Goal: Check status

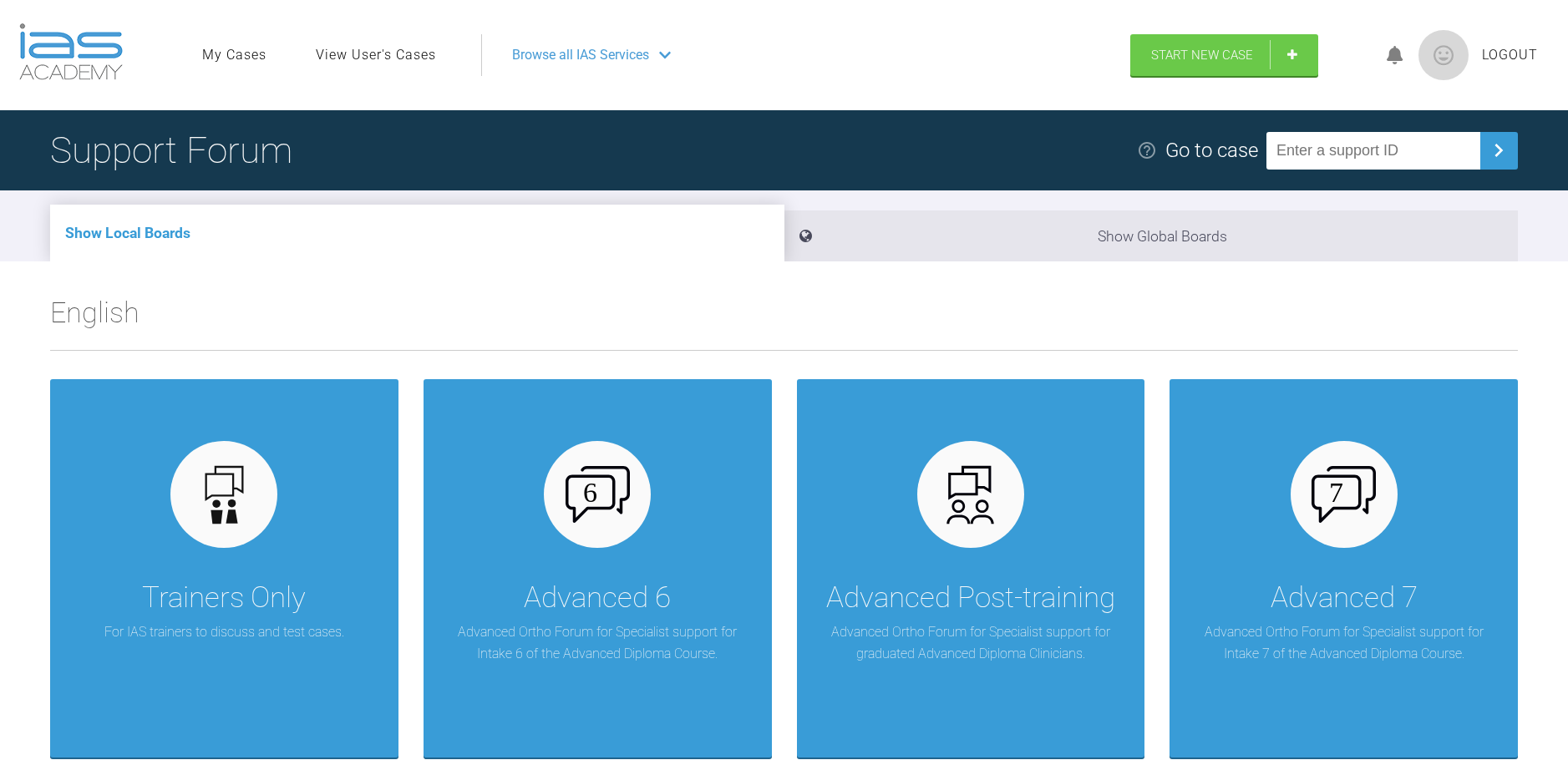
click at [1342, 123] on div "Support Forum Go to case" at bounding box center [784, 150] width 1568 height 81
click at [1345, 161] on input "text" at bounding box center [1373, 151] width 214 height 38
type input "KN5TKIZQ"
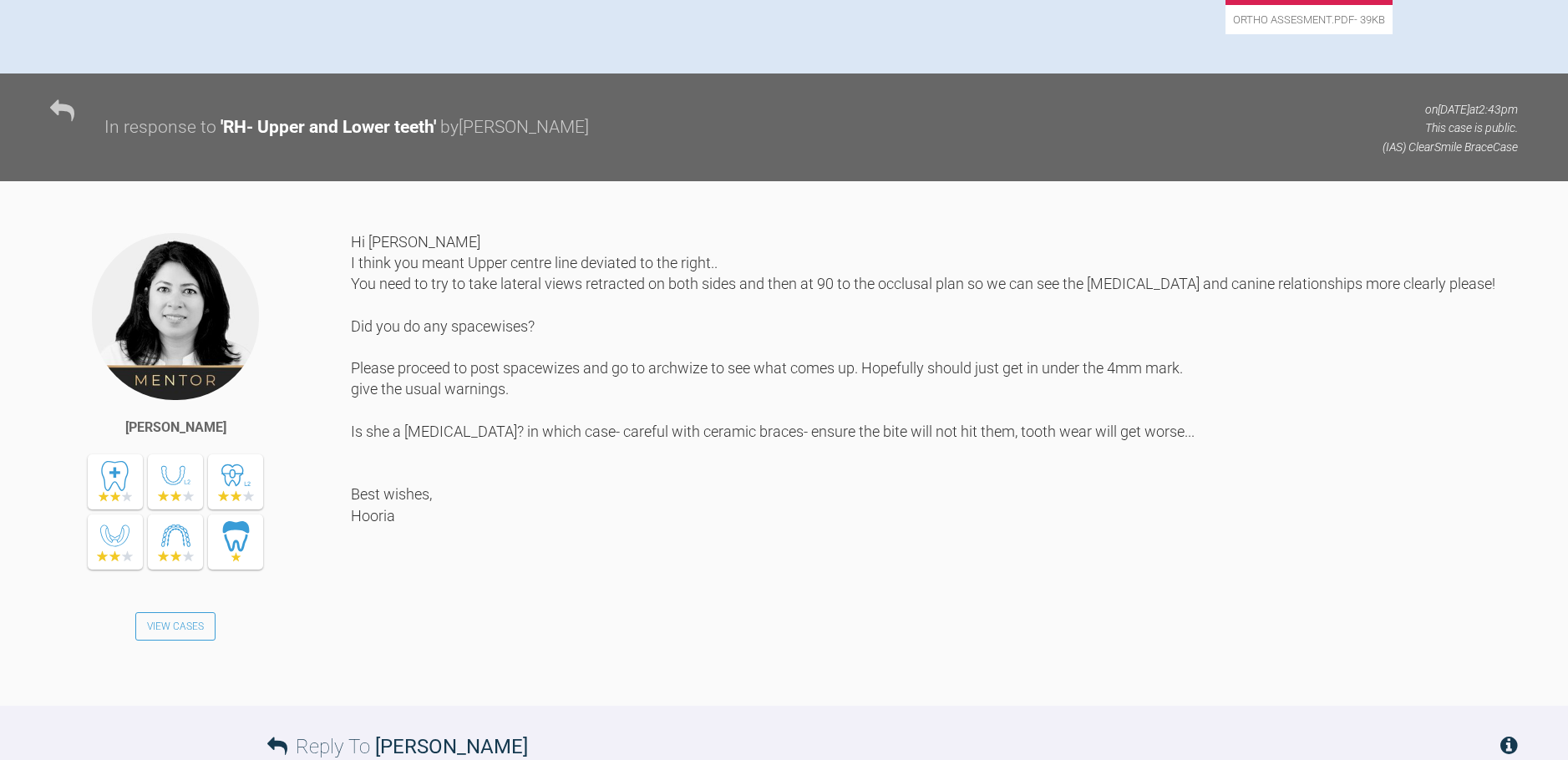
scroll to position [473, 0]
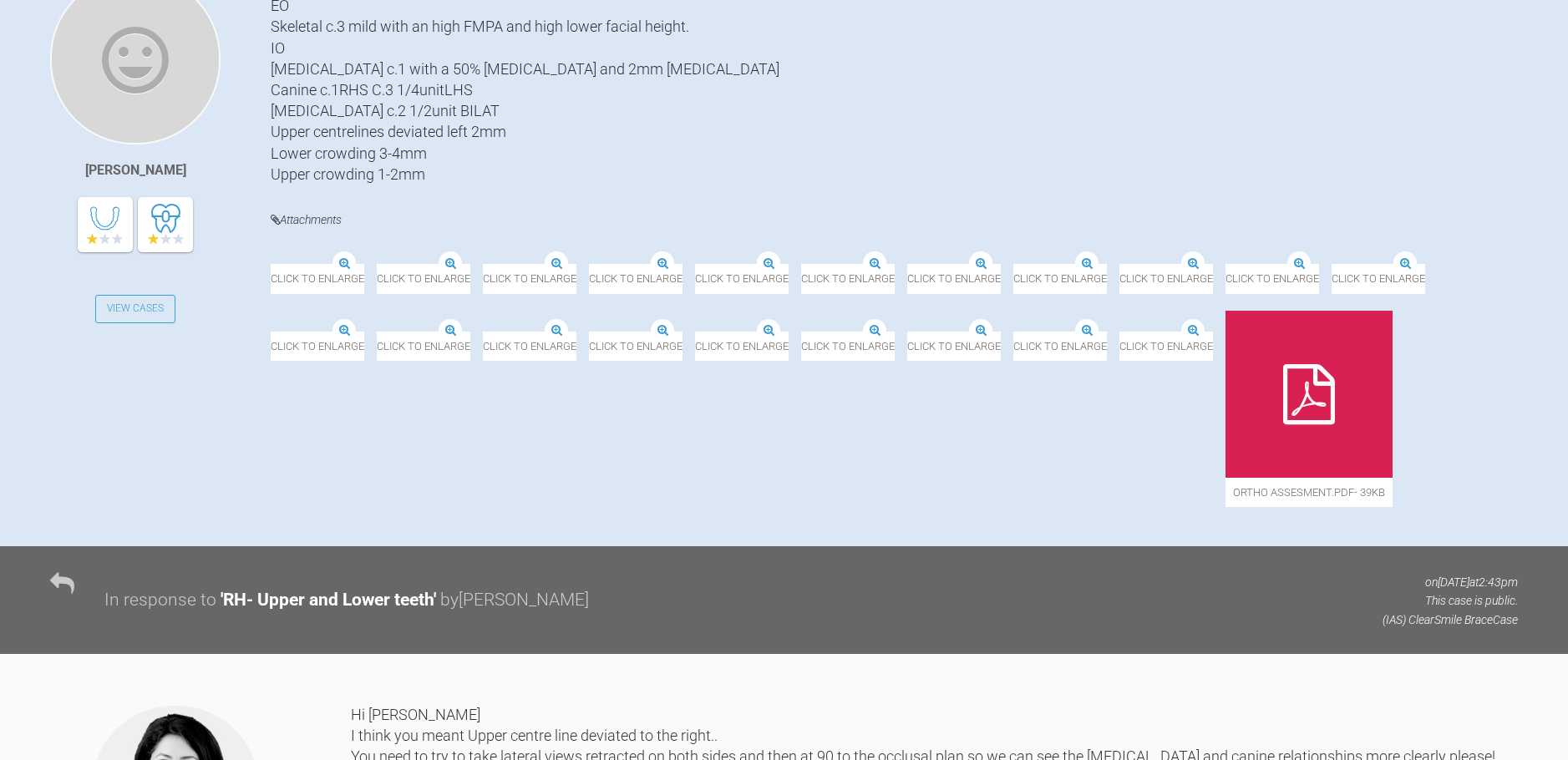
click at [271, 265] on img at bounding box center [271, 265] width 0 height 0
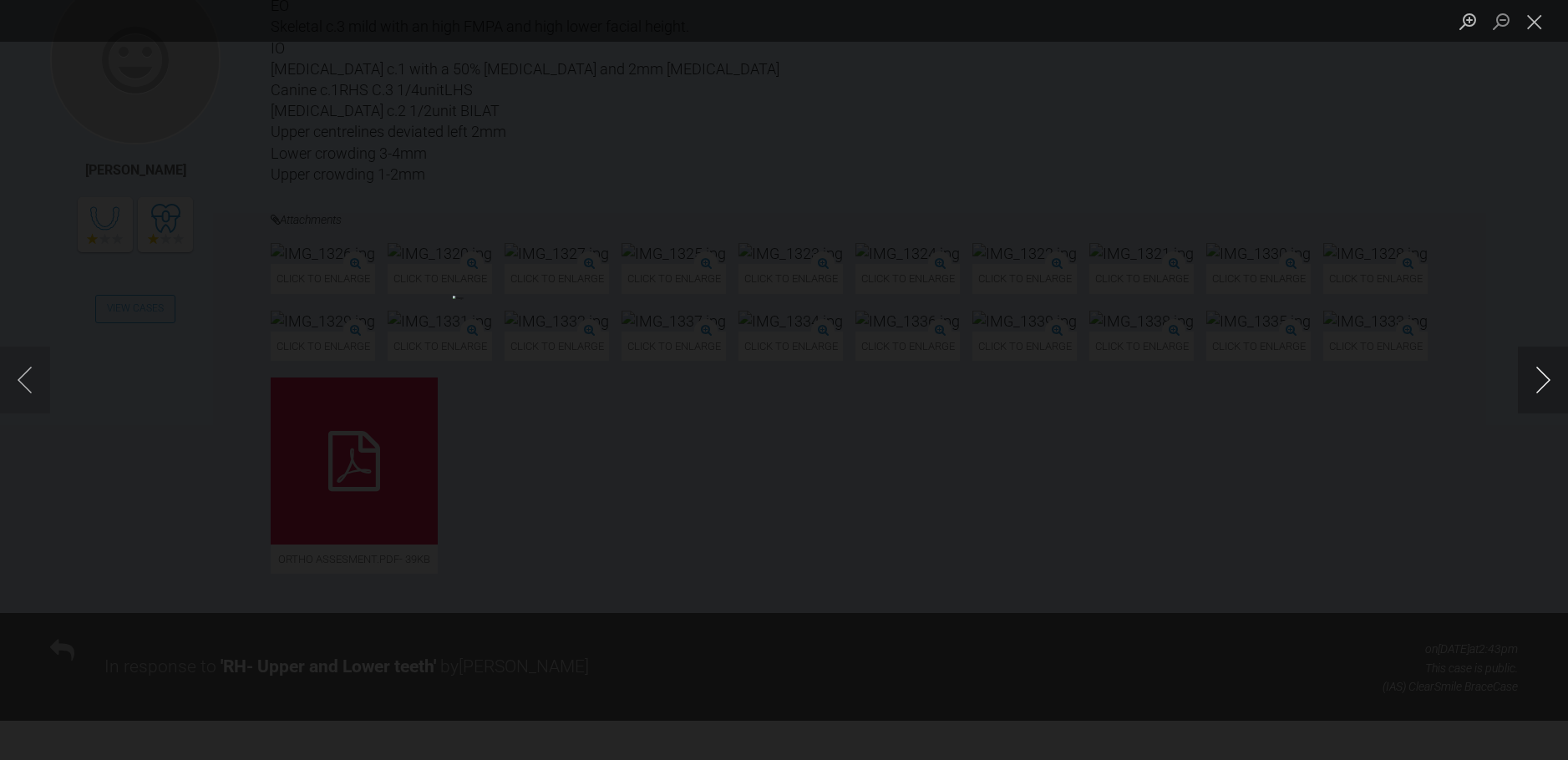
click at [1545, 377] on button "Next image" at bounding box center [1542, 380] width 50 height 67
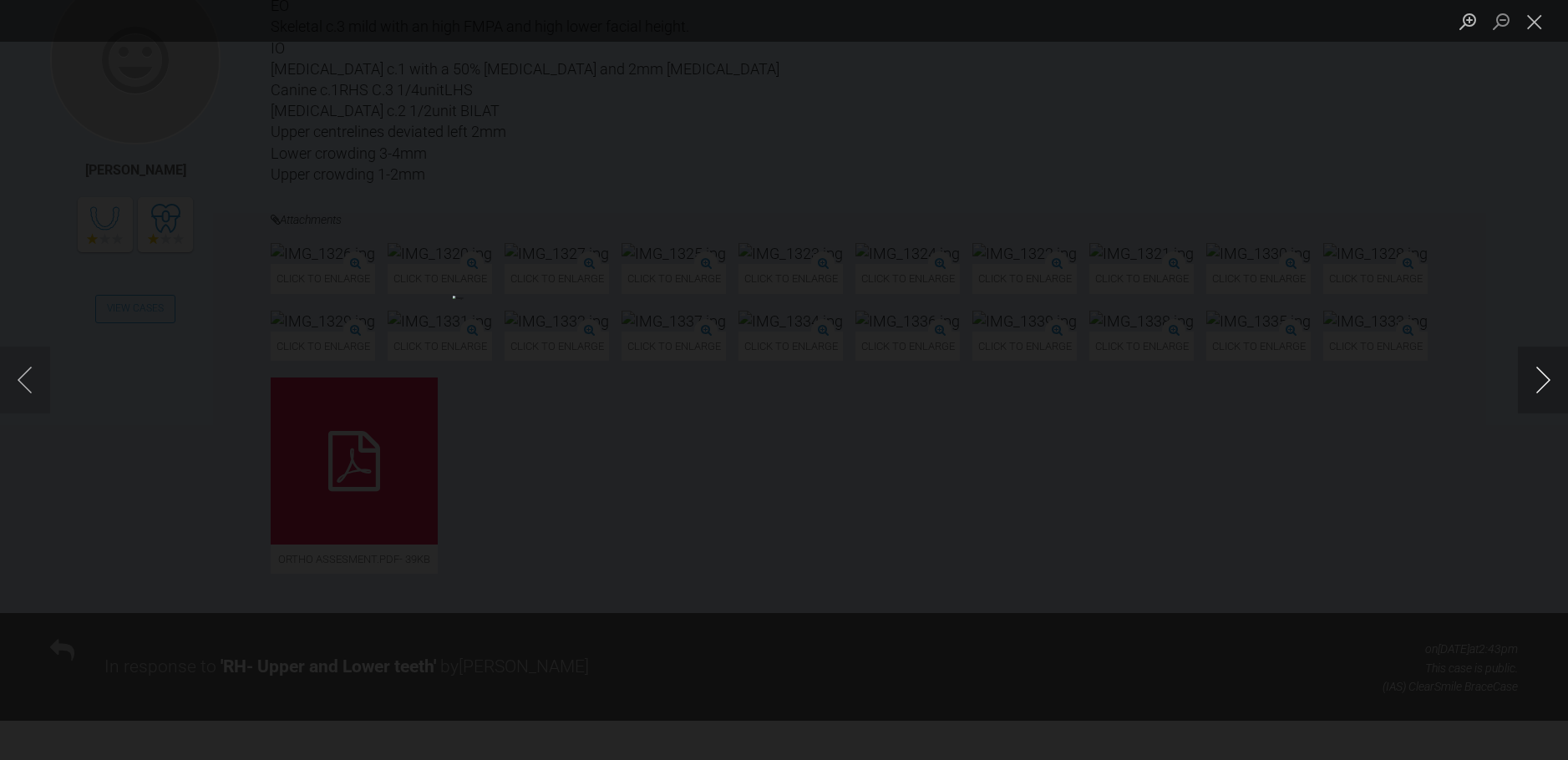
click at [1545, 377] on button "Next image" at bounding box center [1542, 380] width 50 height 67
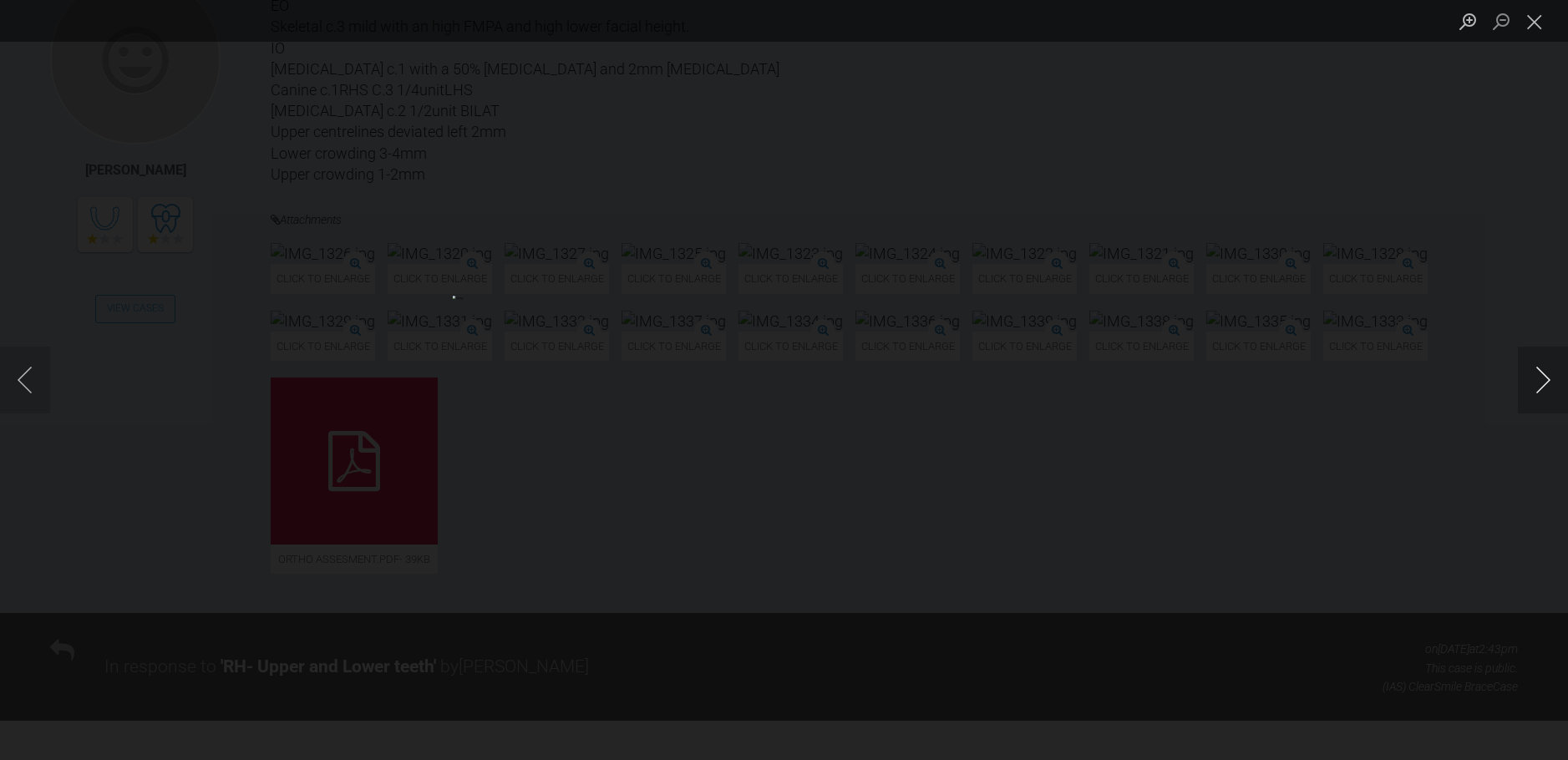
click at [1545, 377] on button "Next image" at bounding box center [1542, 380] width 50 height 67
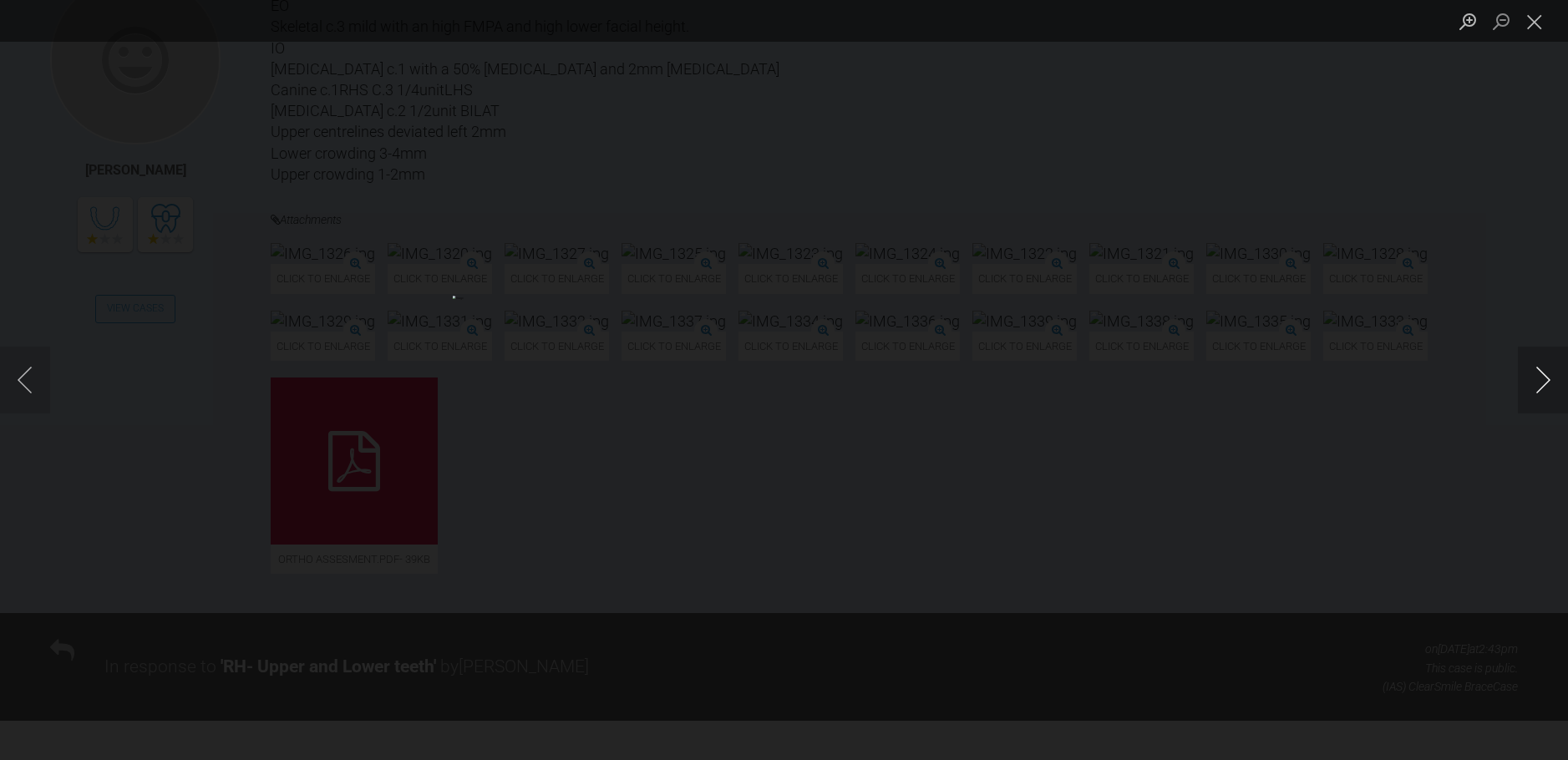
click at [1545, 377] on button "Next image" at bounding box center [1542, 380] width 50 height 67
